Goal: Information Seeking & Learning: Learn about a topic

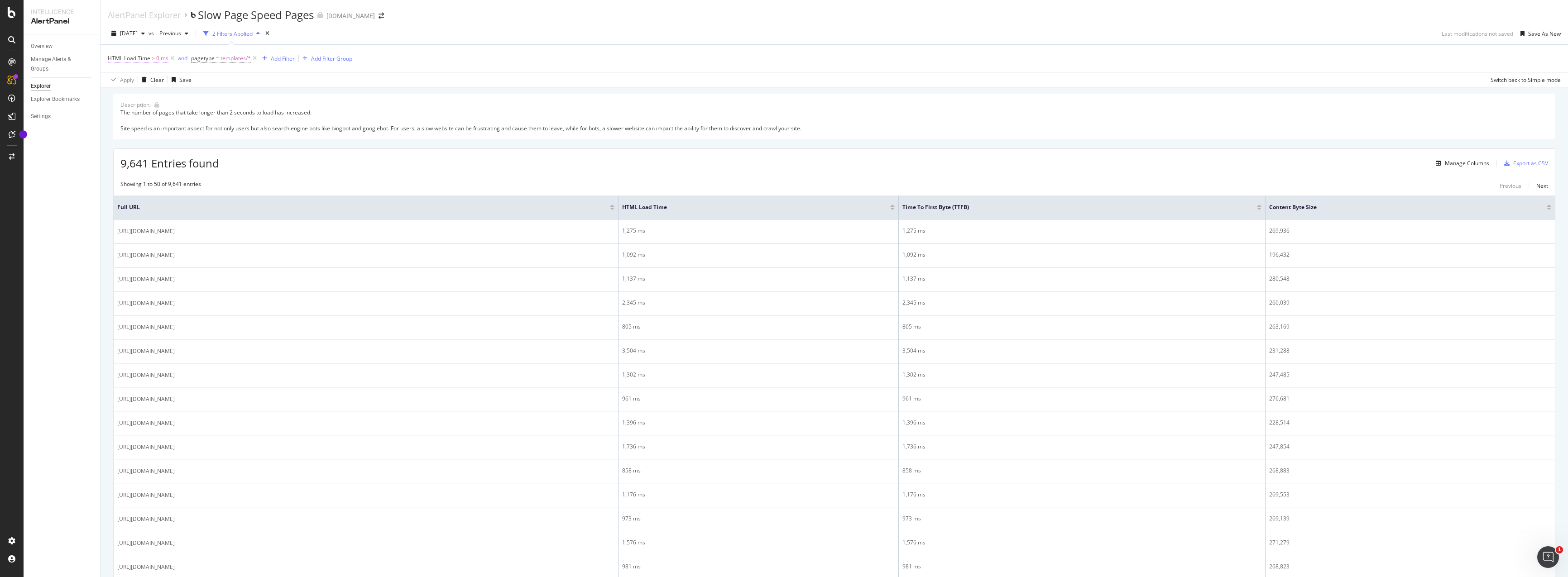
click at [162, 59] on span "0 ms" at bounding box center [163, 58] width 12 height 13
drag, startPoint x: 127, startPoint y: 112, endPoint x: 96, endPoint y: 111, distance: 31.0
click at [96, 111] on body "Intelligence AlertPanel Overview Manage Alerts & Groups Explorer Explorer Bookm…" at bounding box center [784, 288] width 1568 height 577
type input "2000"
click at [208, 132] on div "Apply" at bounding box center [208, 131] width 14 height 8
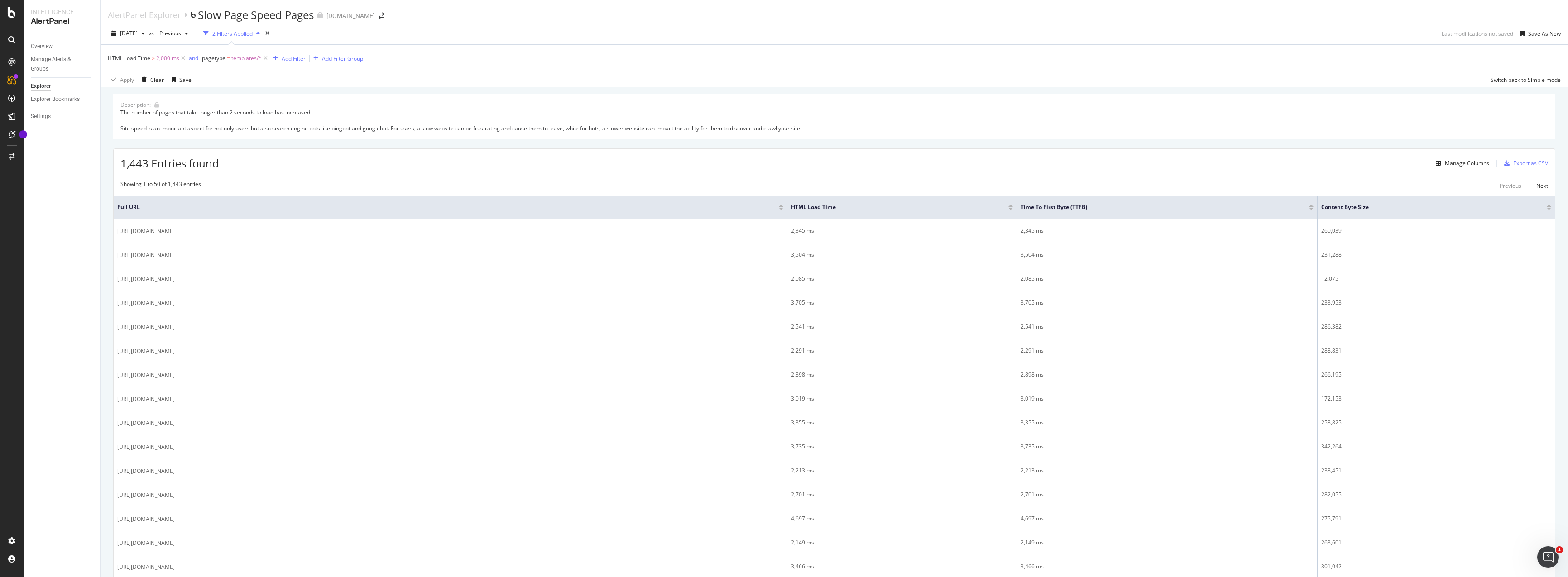
click at [154, 55] on span ">" at bounding box center [153, 58] width 3 height 8
drag, startPoint x: 121, startPoint y: 110, endPoint x: 110, endPoint y: 110, distance: 11.0
click at [110, 110] on div "On Current Crawl Greater than 2000 Cancel Add filter Apply" at bounding box center [165, 104] width 114 height 78
type input "3000"
click at [197, 131] on div "button" at bounding box center [195, 131] width 12 height 5
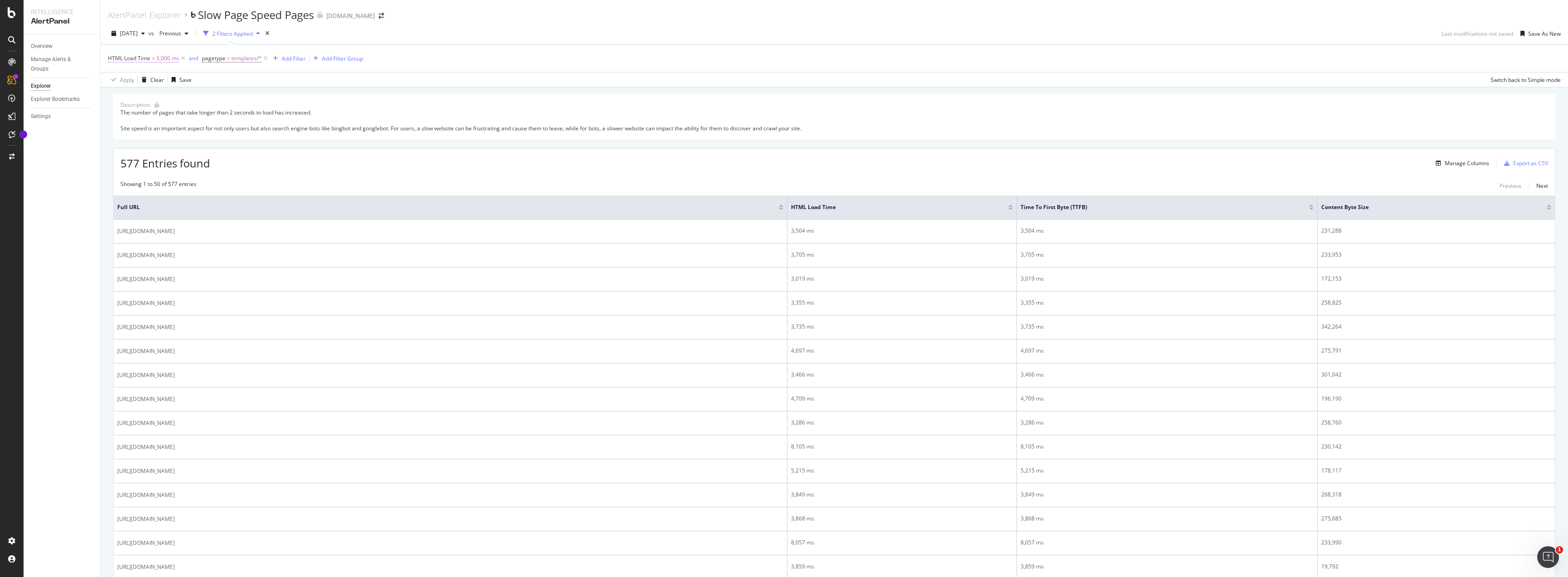
click at [160, 59] on span "3,000 ms" at bounding box center [168, 58] width 23 height 13
drag, startPoint x: 121, startPoint y: 113, endPoint x: 107, endPoint y: 112, distance: 14.0
click at [108, 112] on div "HTML Load Time On Current Crawl Greater than 3000 Cancel Add filter Apply" at bounding box center [165, 96] width 115 height 94
type input "2000"
click at [205, 133] on div "Apply" at bounding box center [208, 131] width 14 height 8
